Goal: Task Accomplishment & Management: Manage account settings

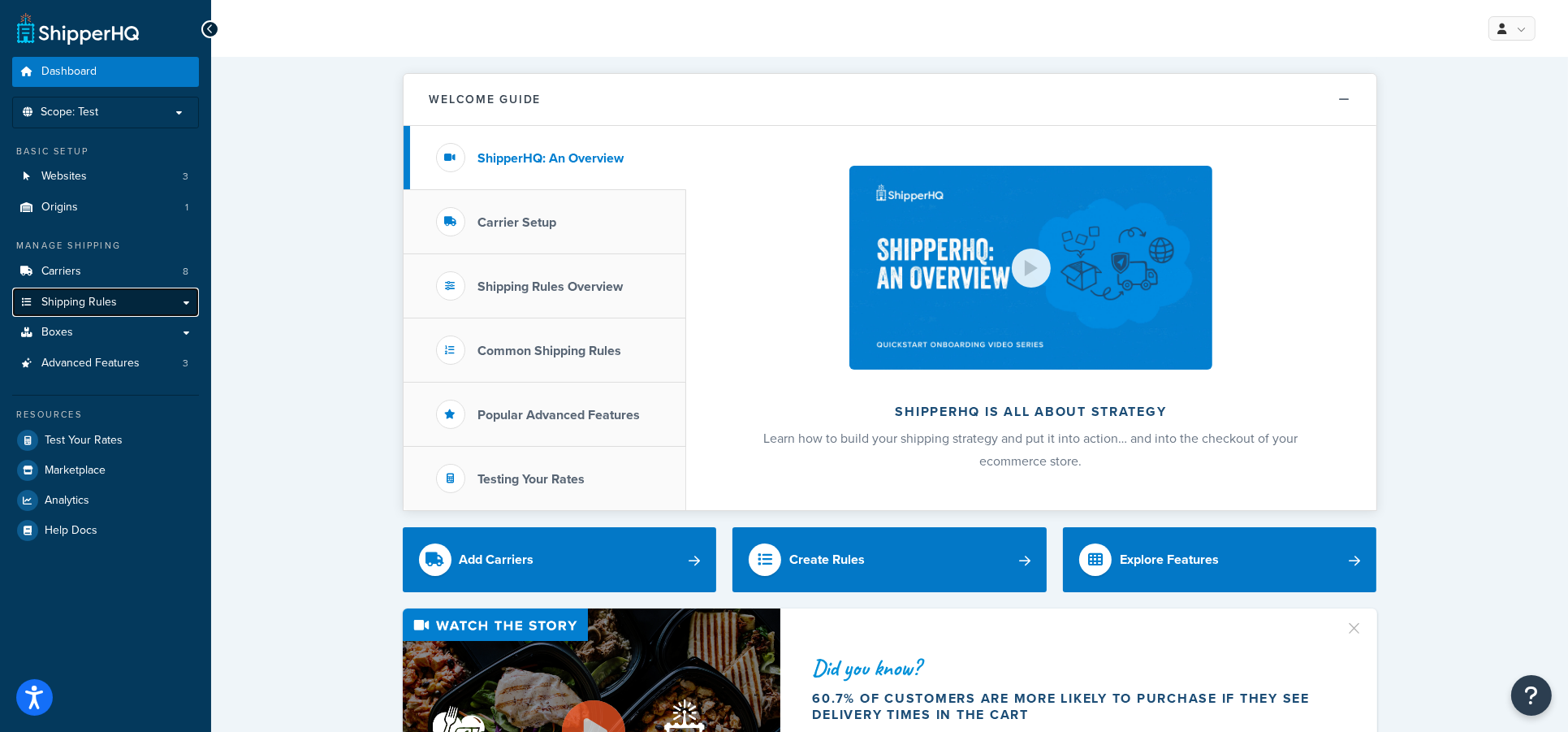
click at [61, 301] on span "Shipping Rules" at bounding box center [79, 302] width 76 height 14
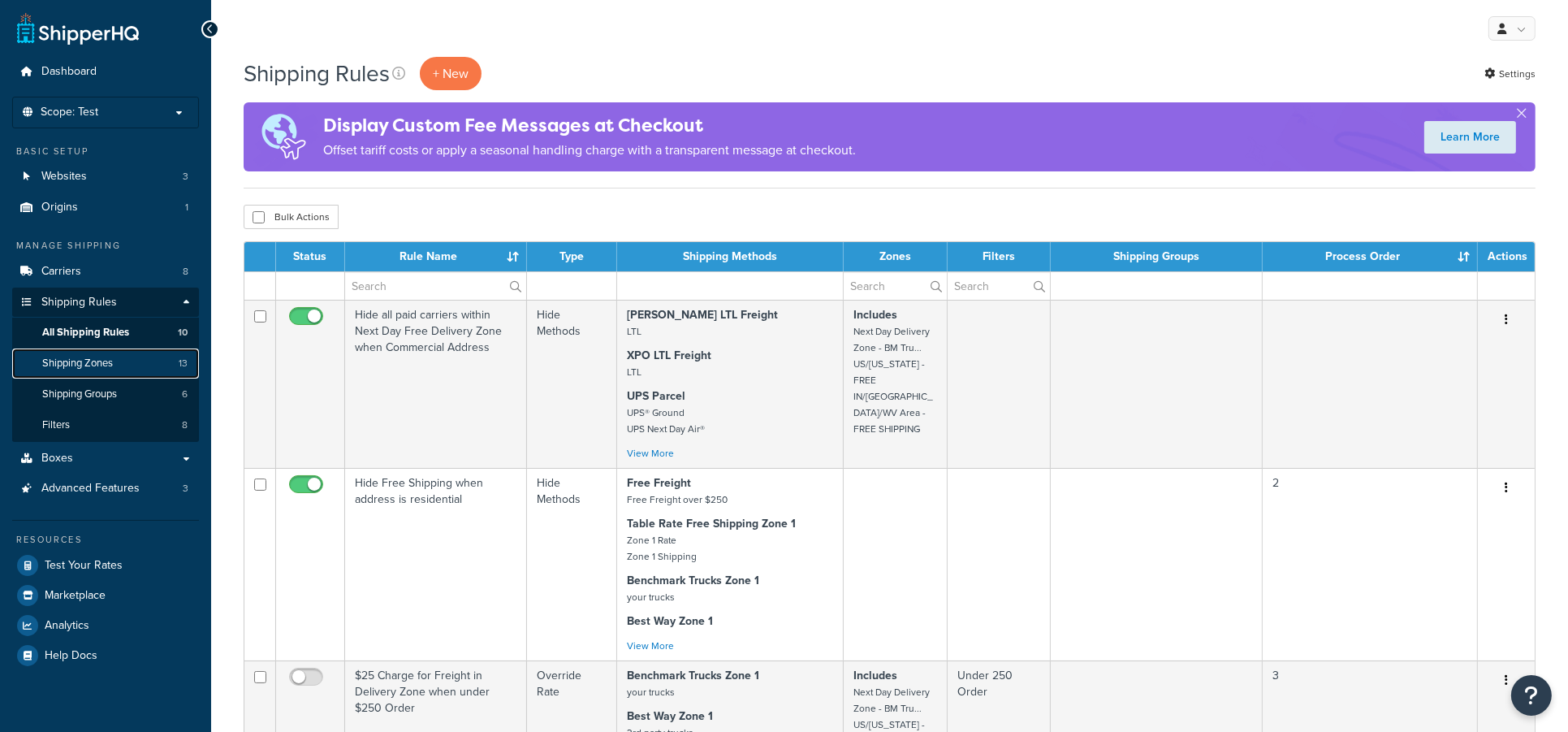
click at [84, 365] on span "Shipping Zones" at bounding box center [78, 363] width 71 height 14
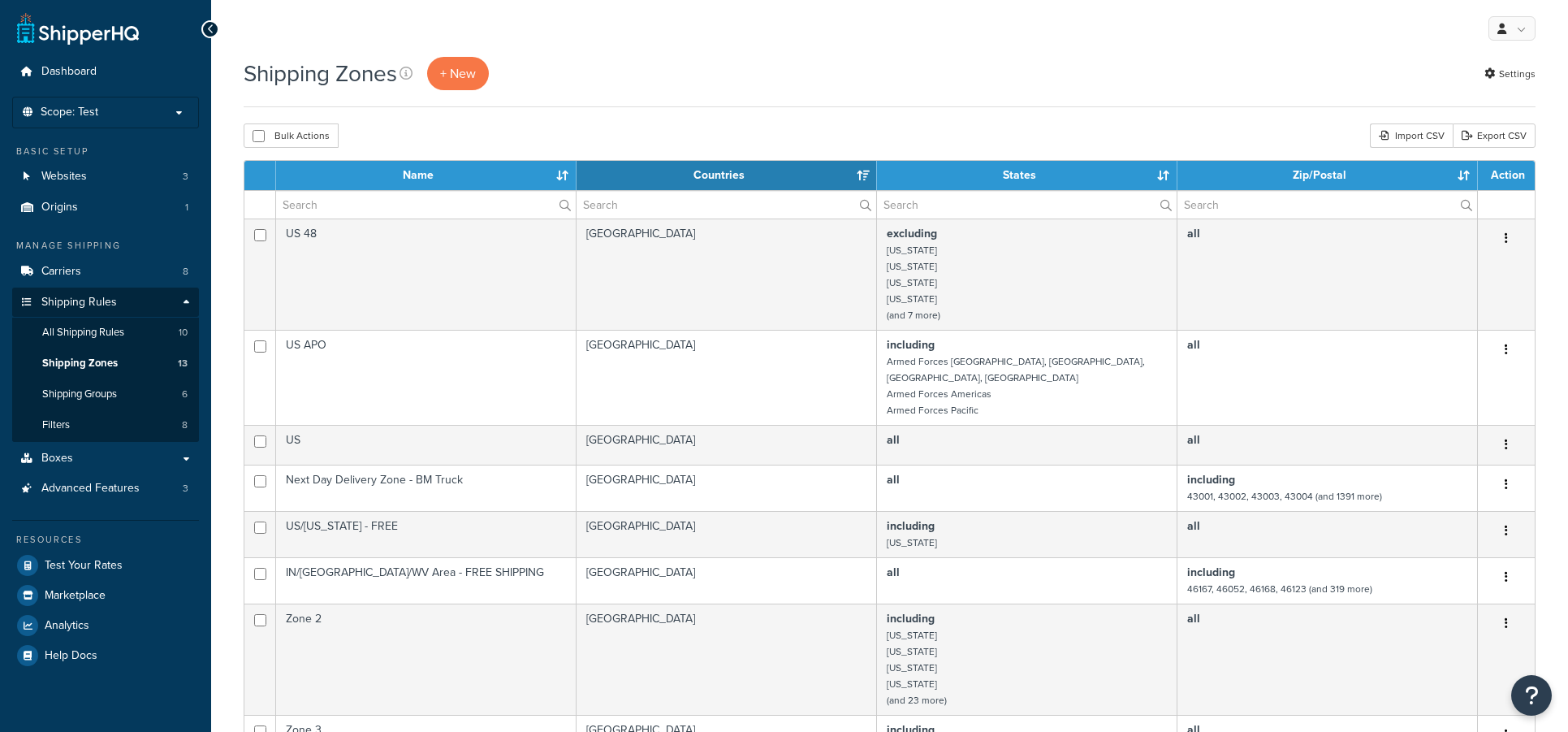
select select "15"
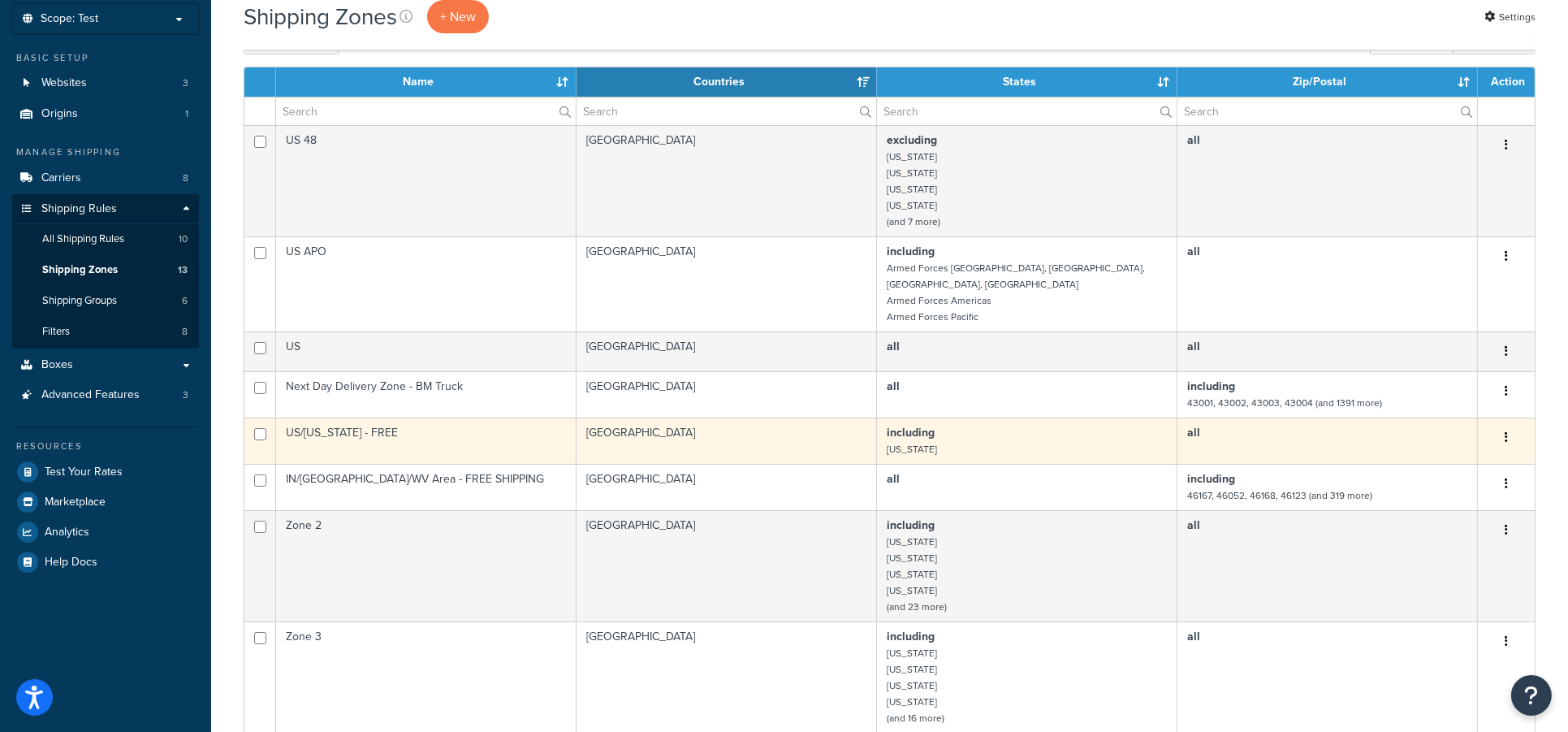
click at [1510, 425] on button "button" at bounding box center [1506, 438] width 23 height 26
click at [1422, 454] on link "Edit" at bounding box center [1441, 457] width 129 height 33
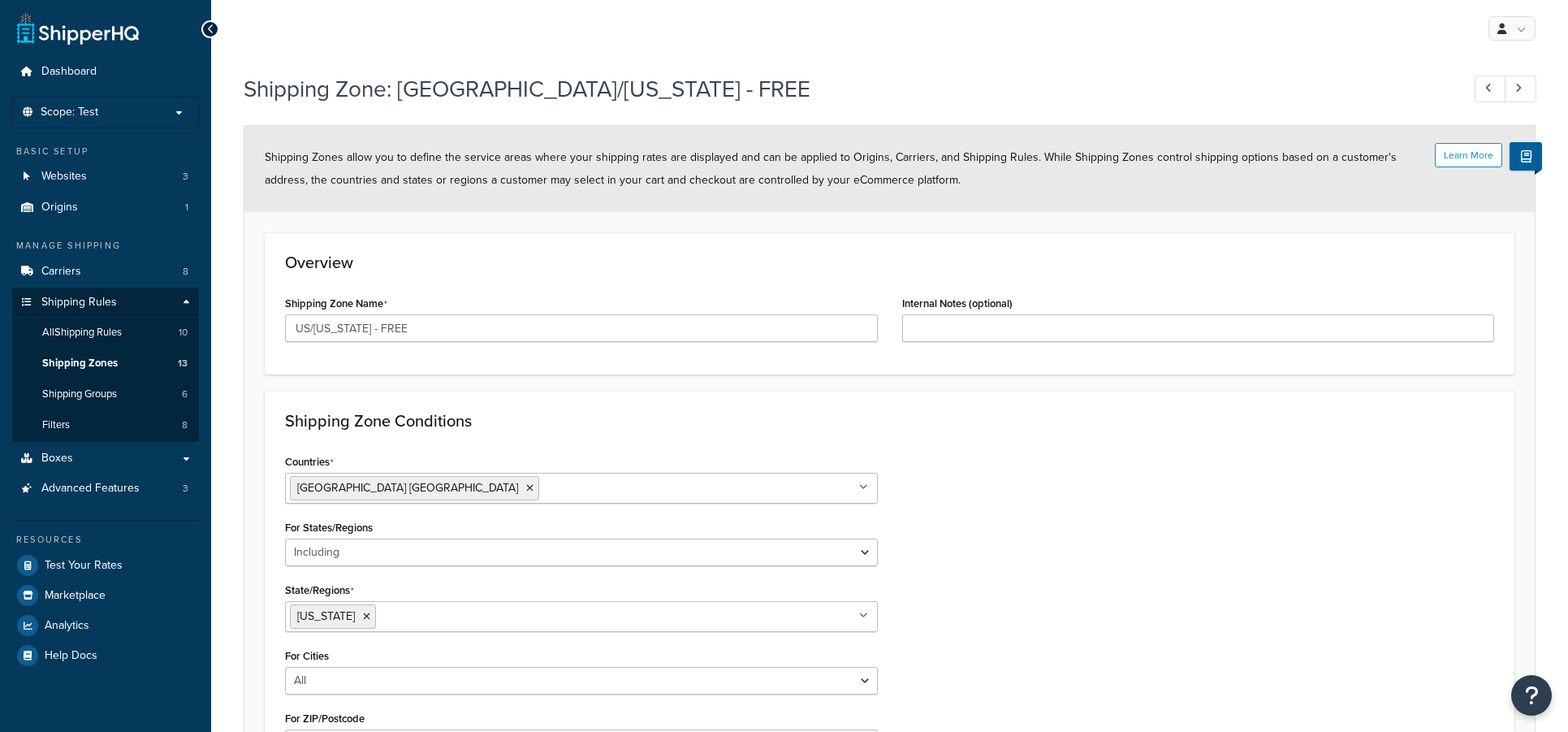
select select "including"
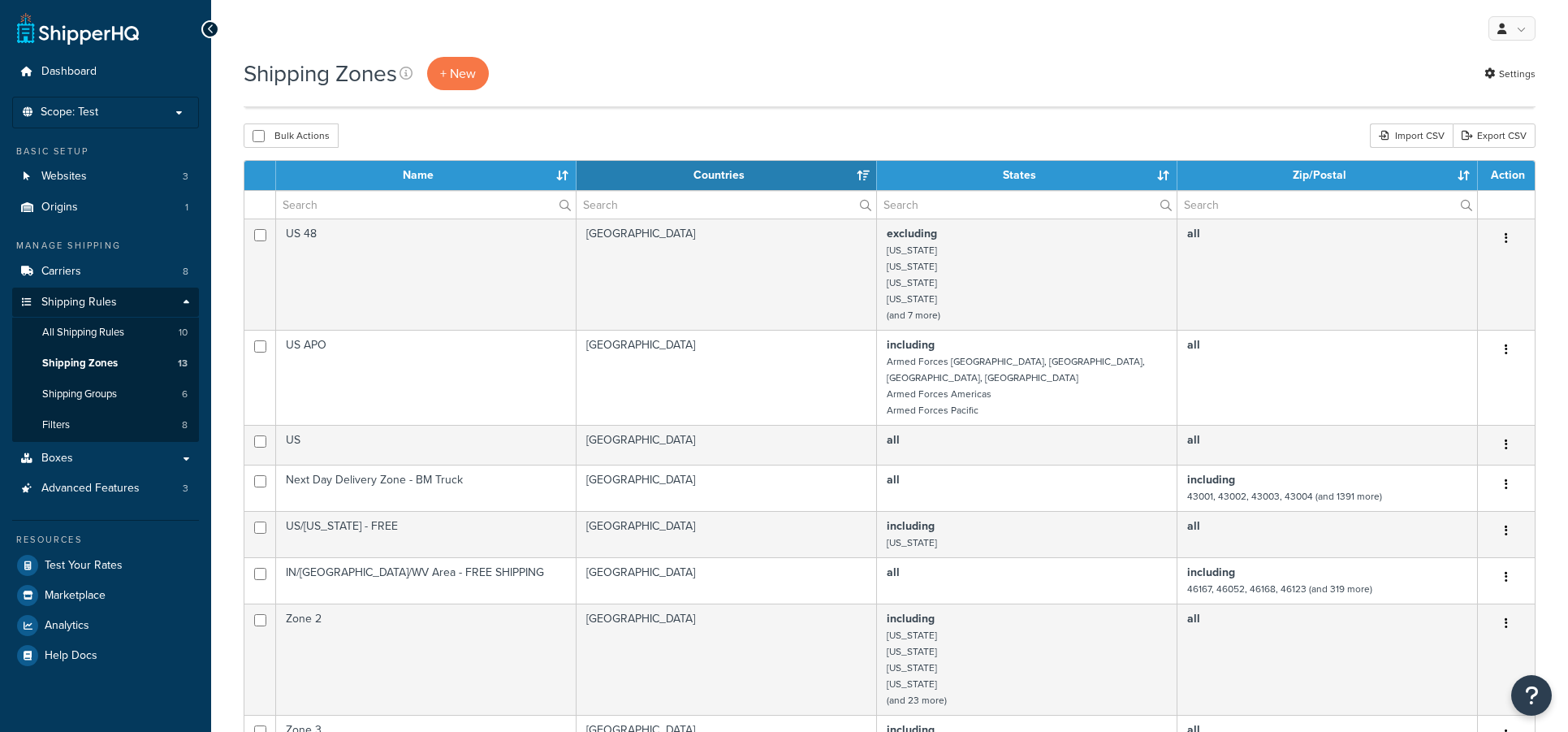
select select "15"
